Goal: Navigation & Orientation: Find specific page/section

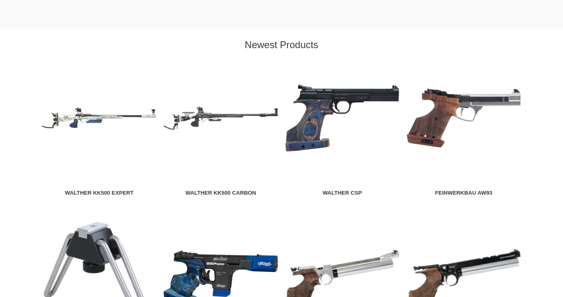
scroll to position [851, 0]
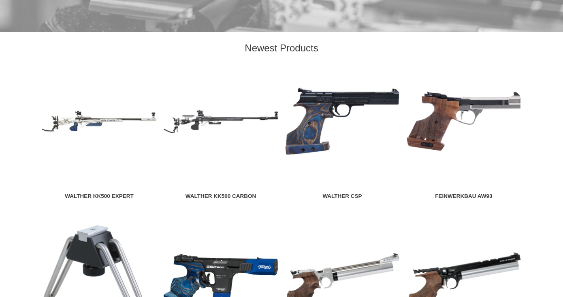
click at [434, 126] on img at bounding box center [463, 121] width 115 height 115
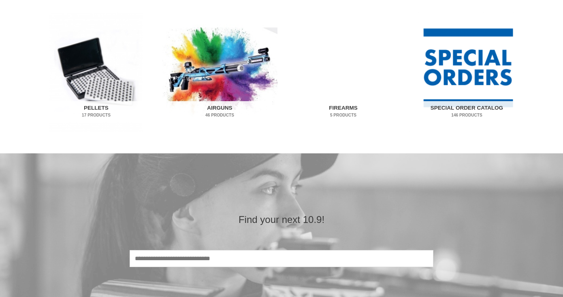
scroll to position [562, 0]
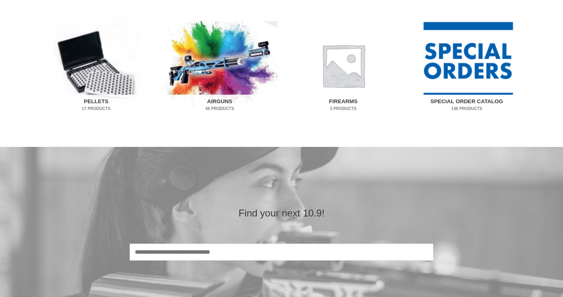
click at [459, 68] on img "Visit product category Special Order Catalog" at bounding box center [466, 65] width 115 height 120
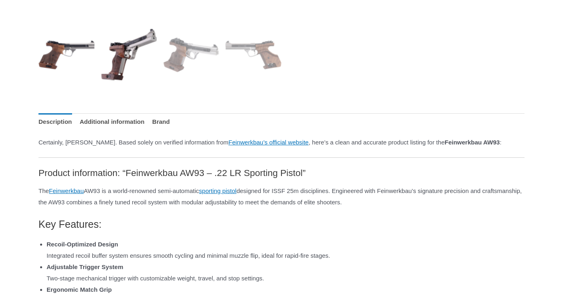
scroll to position [332, 0]
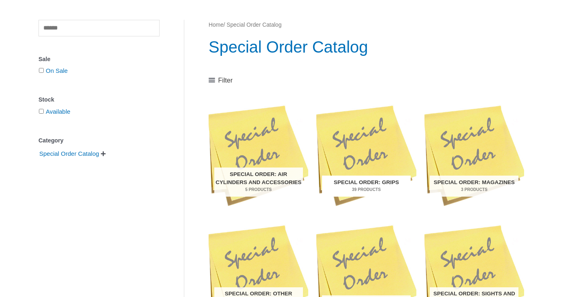
scroll to position [127, 0]
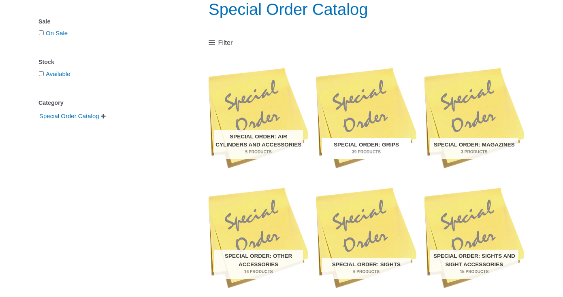
click at [364, 104] on img "Visit product category Special Order: Grips" at bounding box center [366, 116] width 100 height 104
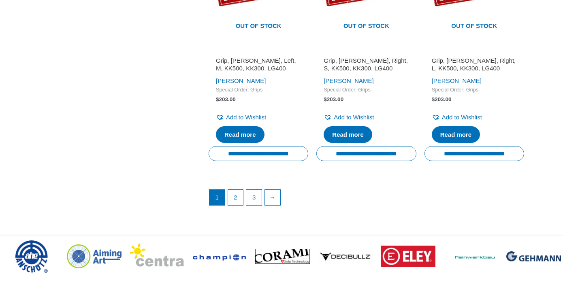
scroll to position [1207, 0]
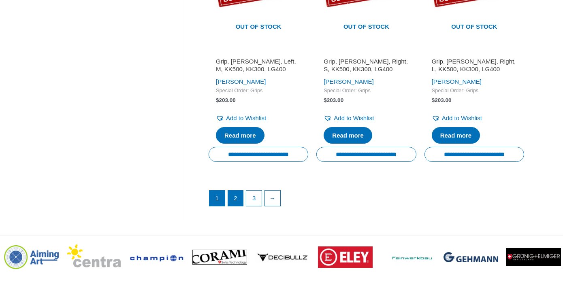
click at [237, 191] on link "2" at bounding box center [235, 198] width 15 height 15
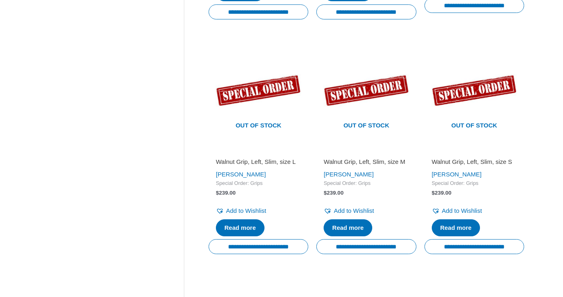
scroll to position [632, 0]
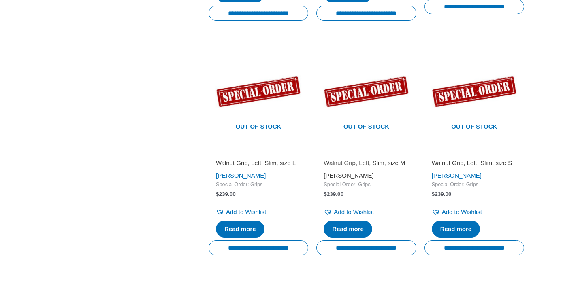
click at [339, 179] on link "[PERSON_NAME]" at bounding box center [349, 175] width 50 height 7
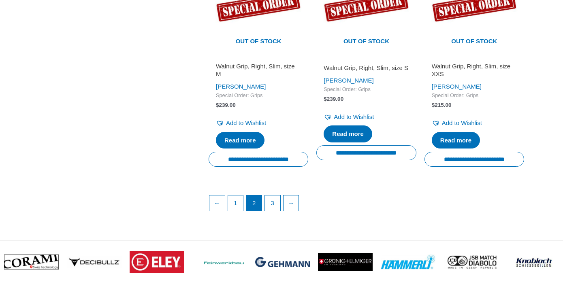
scroll to position [1002, 0]
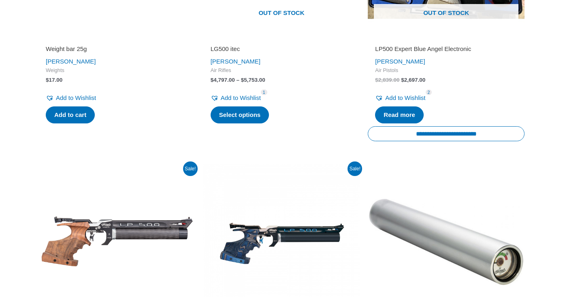
scroll to position [1597, 0]
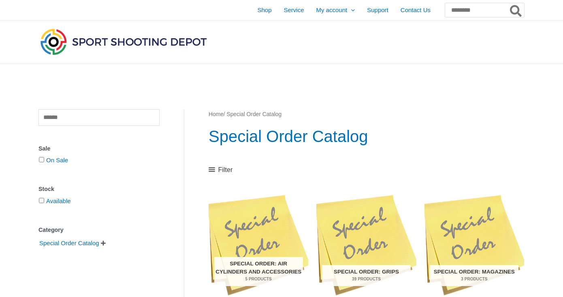
scroll to position [127, 0]
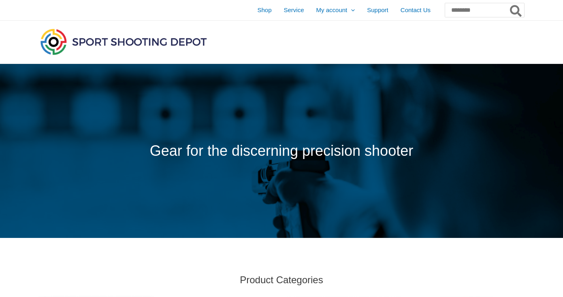
scroll to position [562, 0]
